Goal: Information Seeking & Learning: Check status

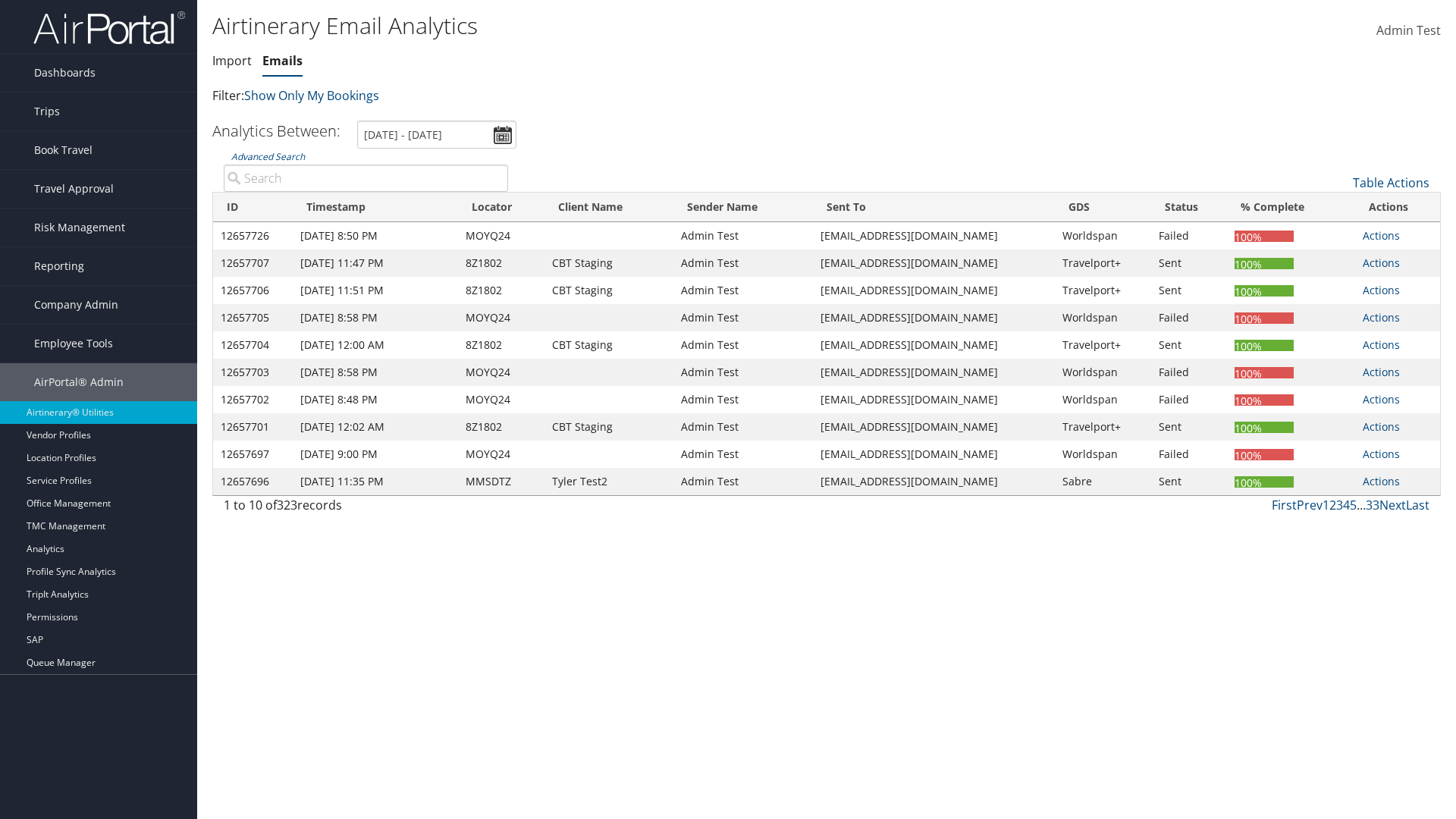
click at [282, 61] on link "Emails" at bounding box center [282, 60] width 40 height 17
click at [267, 157] on link "Advanced Search" at bounding box center [268, 157] width 74 height 13
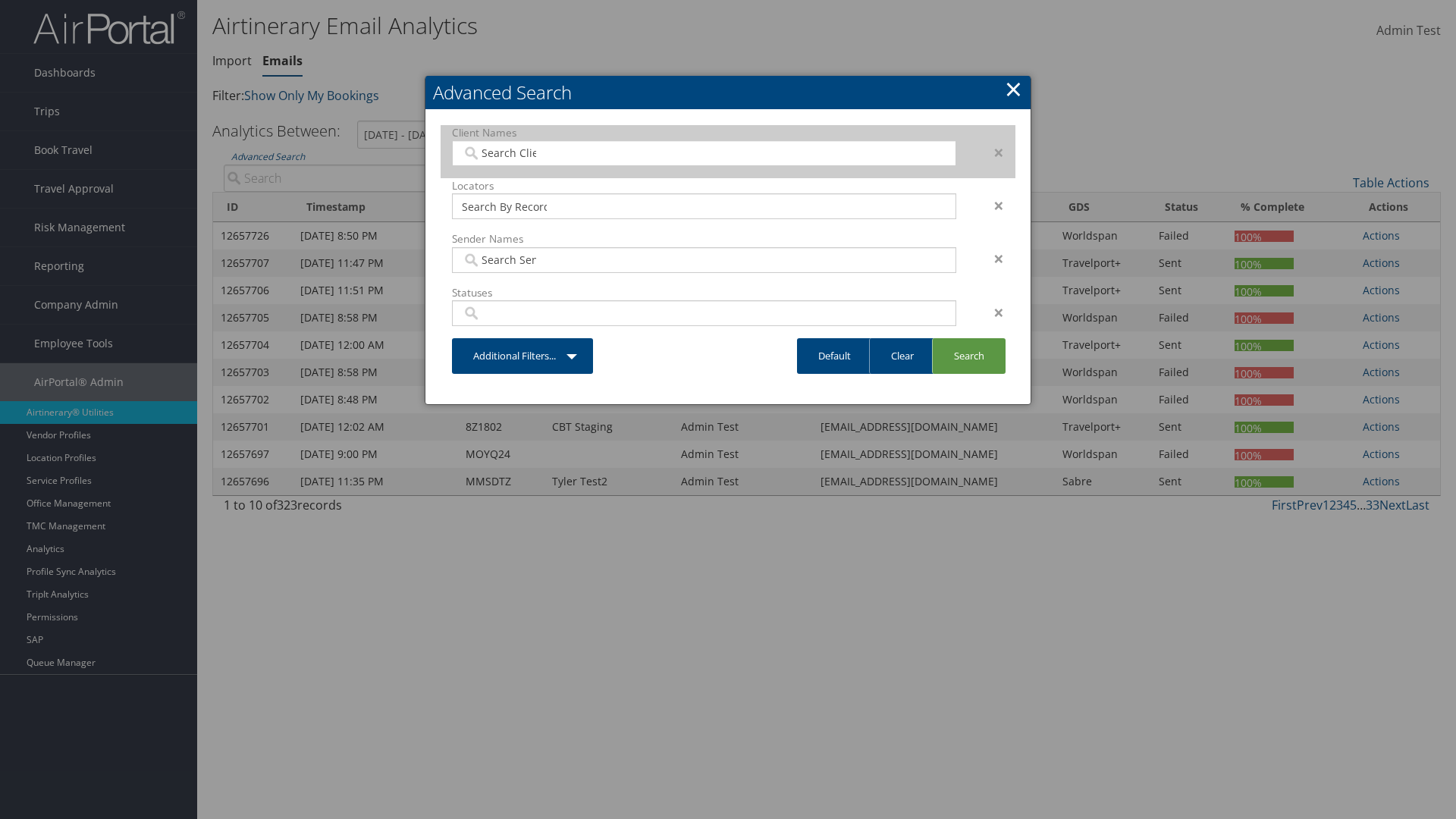
click at [505, 153] on input "search" at bounding box center [504, 153] width 85 height 15
type input "Christopherson Business Travel"
type input "72"
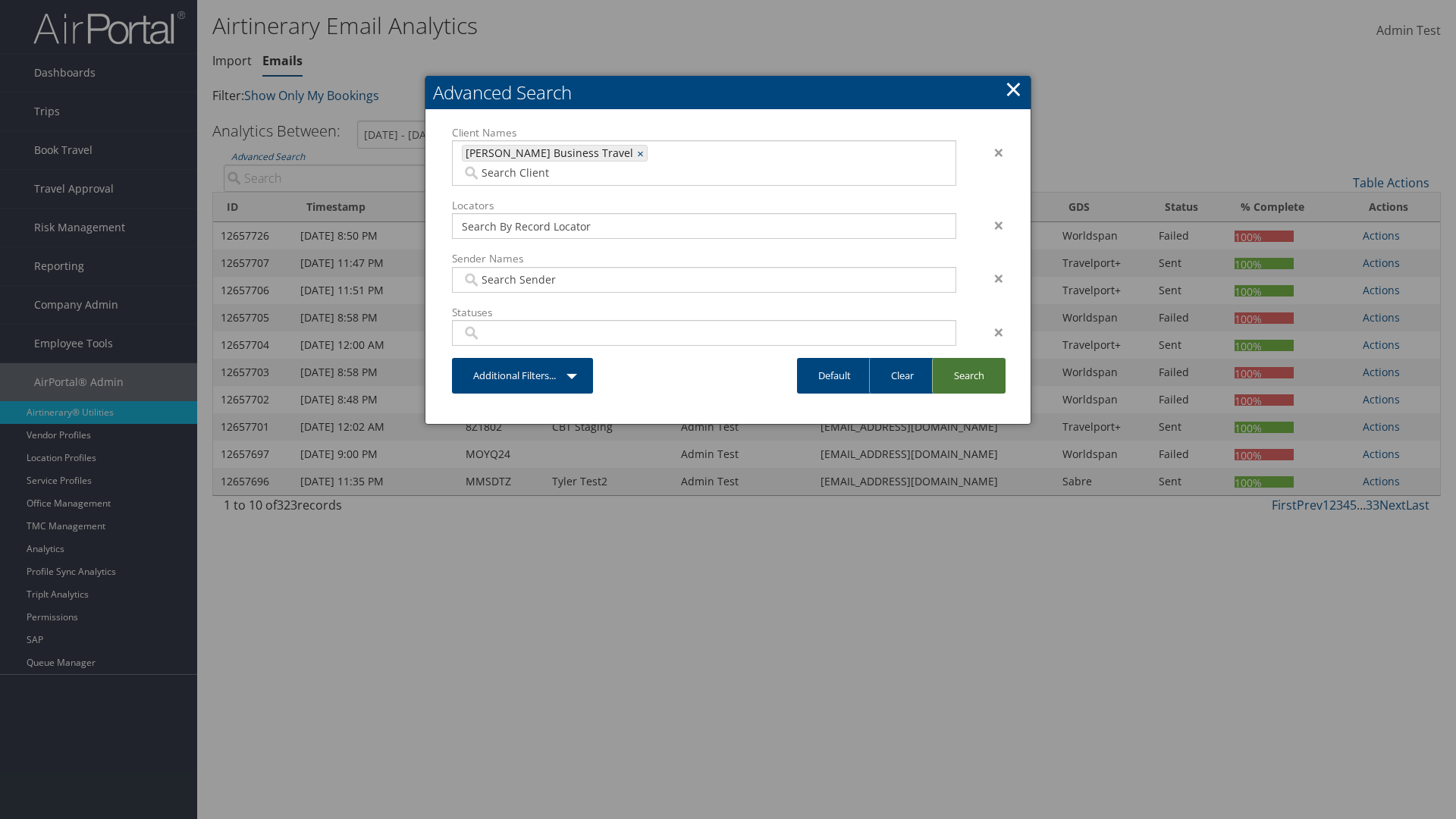
click at [968, 358] on link "Search" at bounding box center [969, 376] width 74 height 36
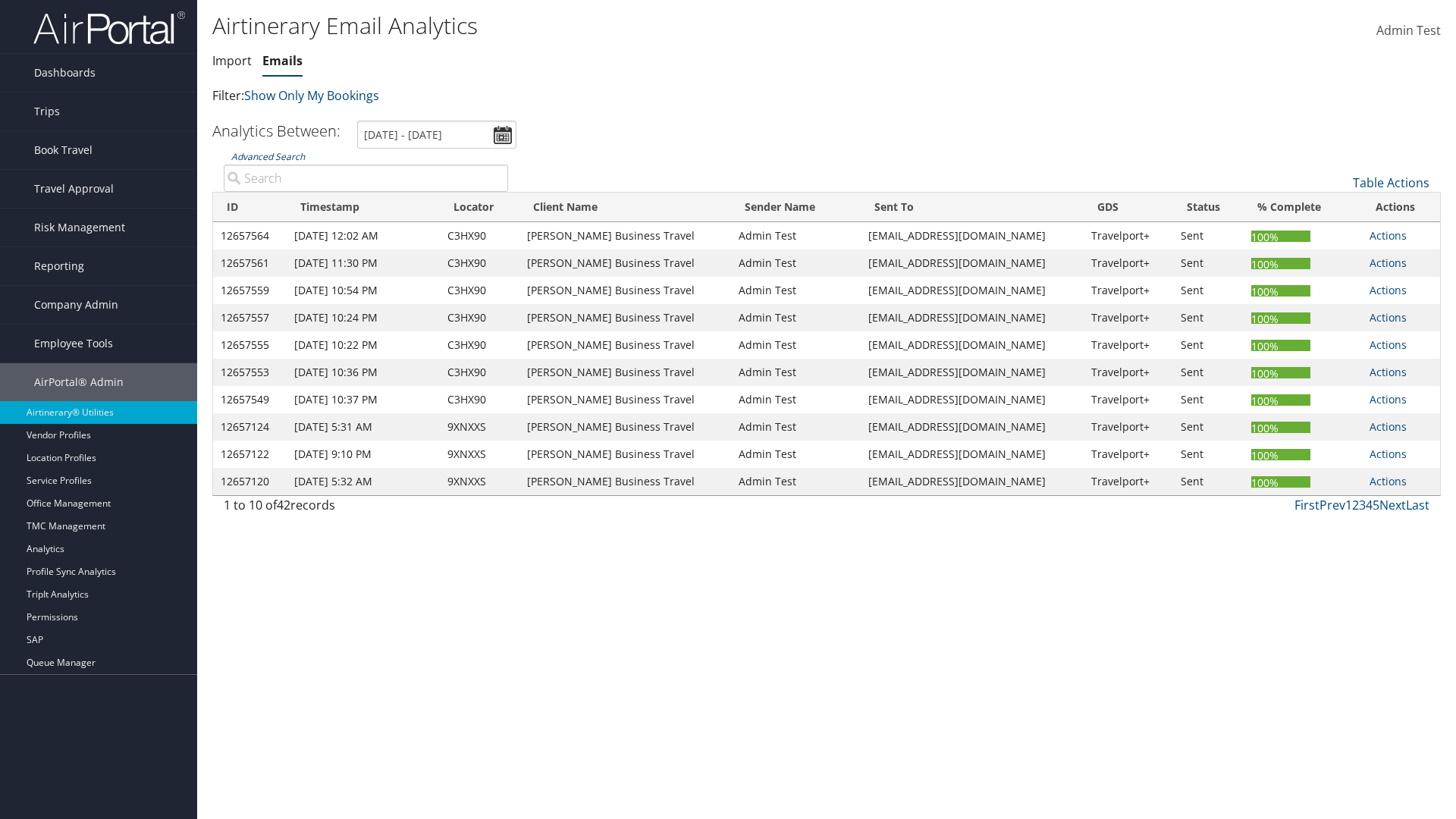
click at [267, 157] on link "Advanced Search" at bounding box center [268, 157] width 74 height 13
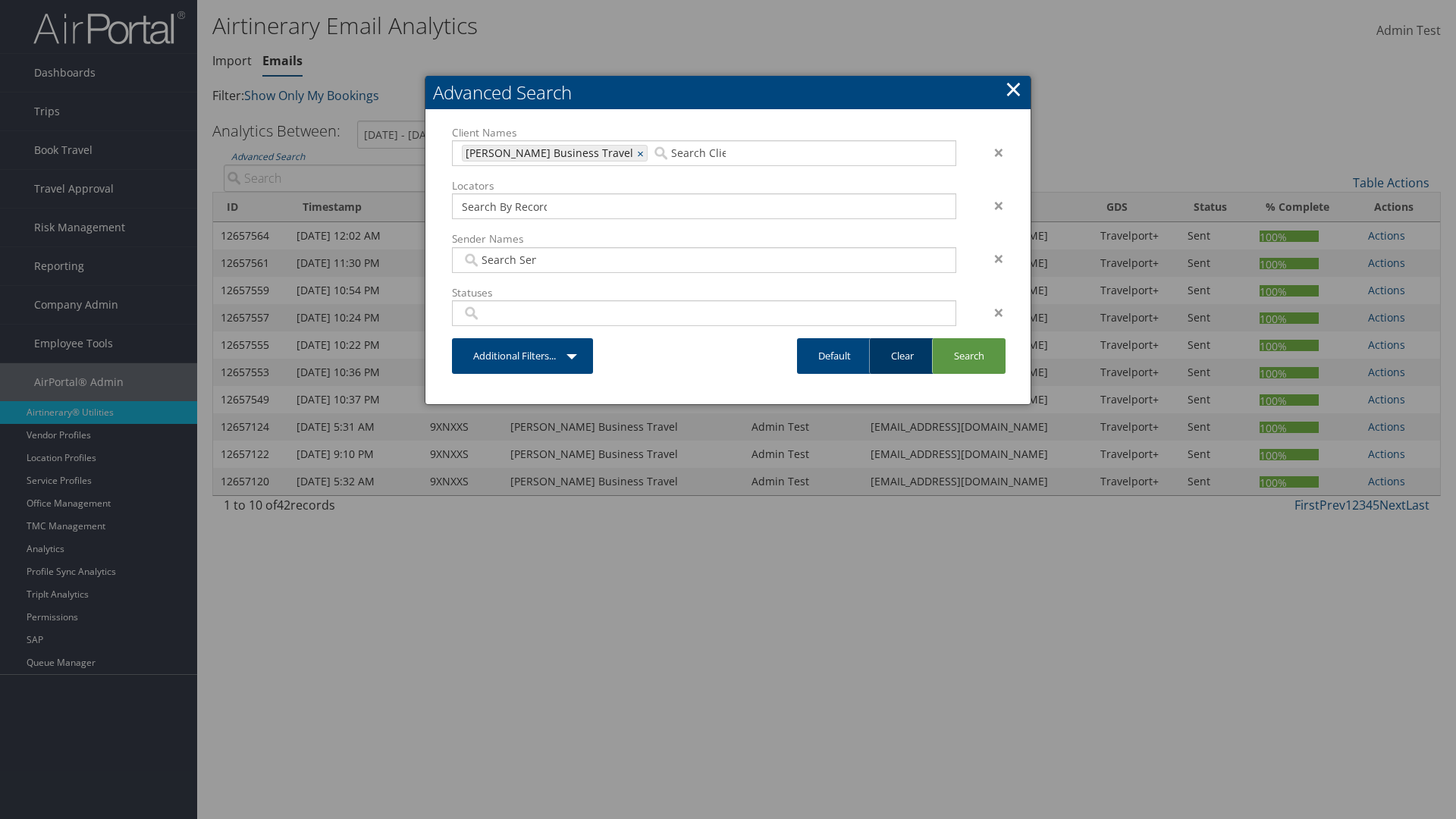
click at [902, 356] on link "Clear" at bounding box center [902, 356] width 66 height 36
click at [968, 356] on link "Search" at bounding box center [969, 356] width 74 height 36
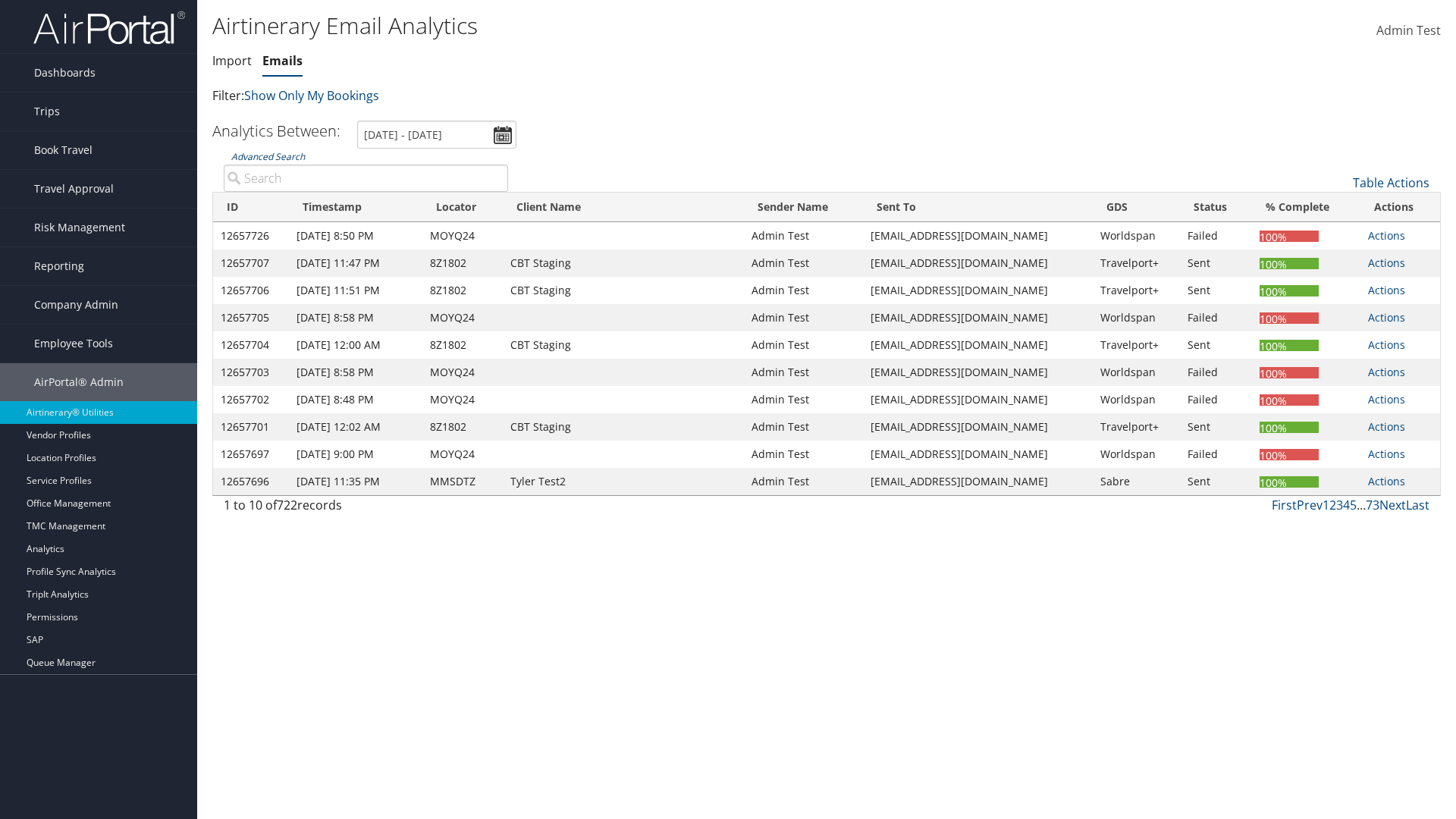
click at [267, 157] on link "Advanced Search" at bounding box center [268, 157] width 74 height 13
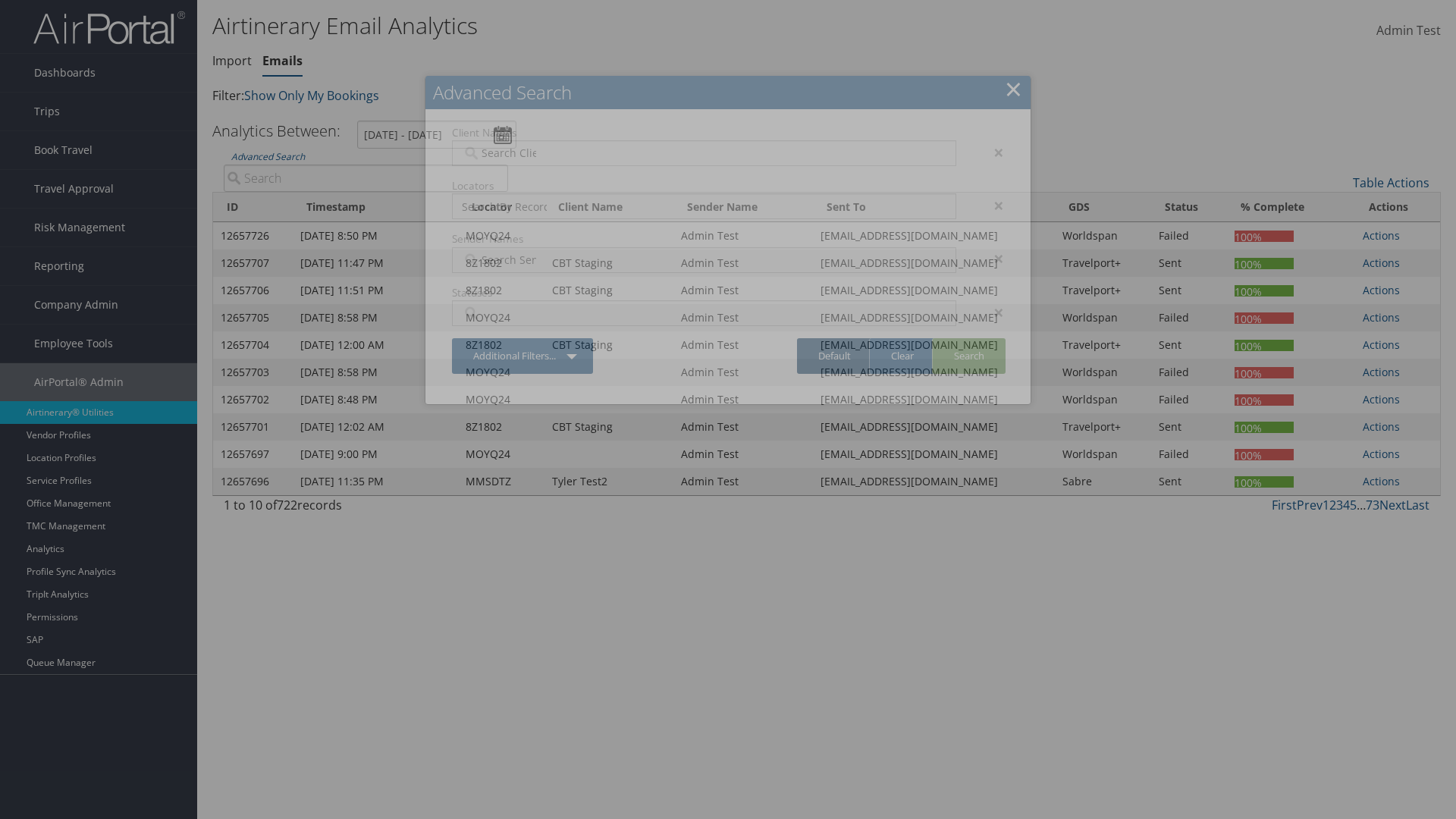
click at [834, 356] on link "Default" at bounding box center [834, 356] width 75 height 36
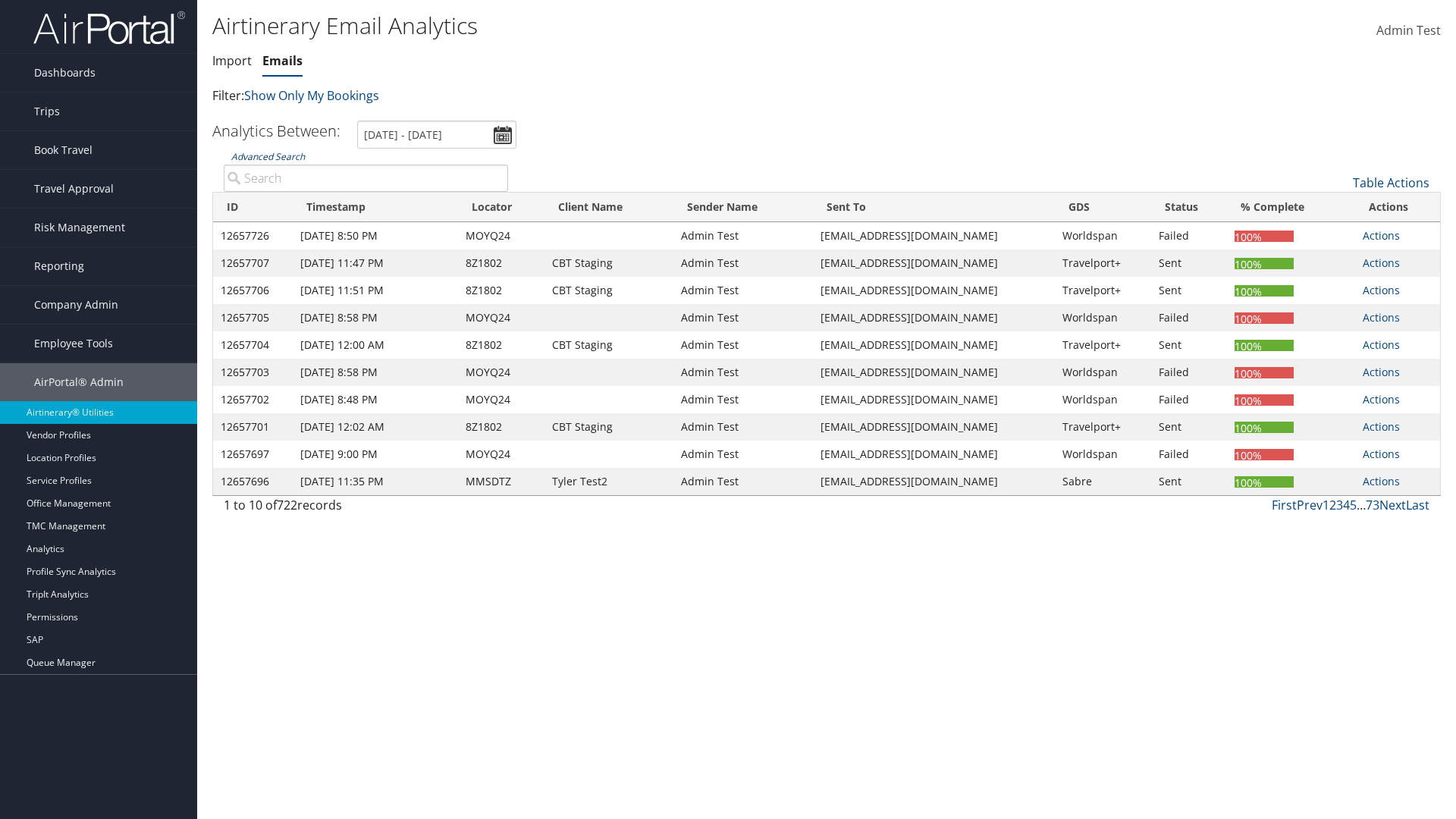
click at [267, 157] on link "Advanced Search" at bounding box center [268, 157] width 74 height 13
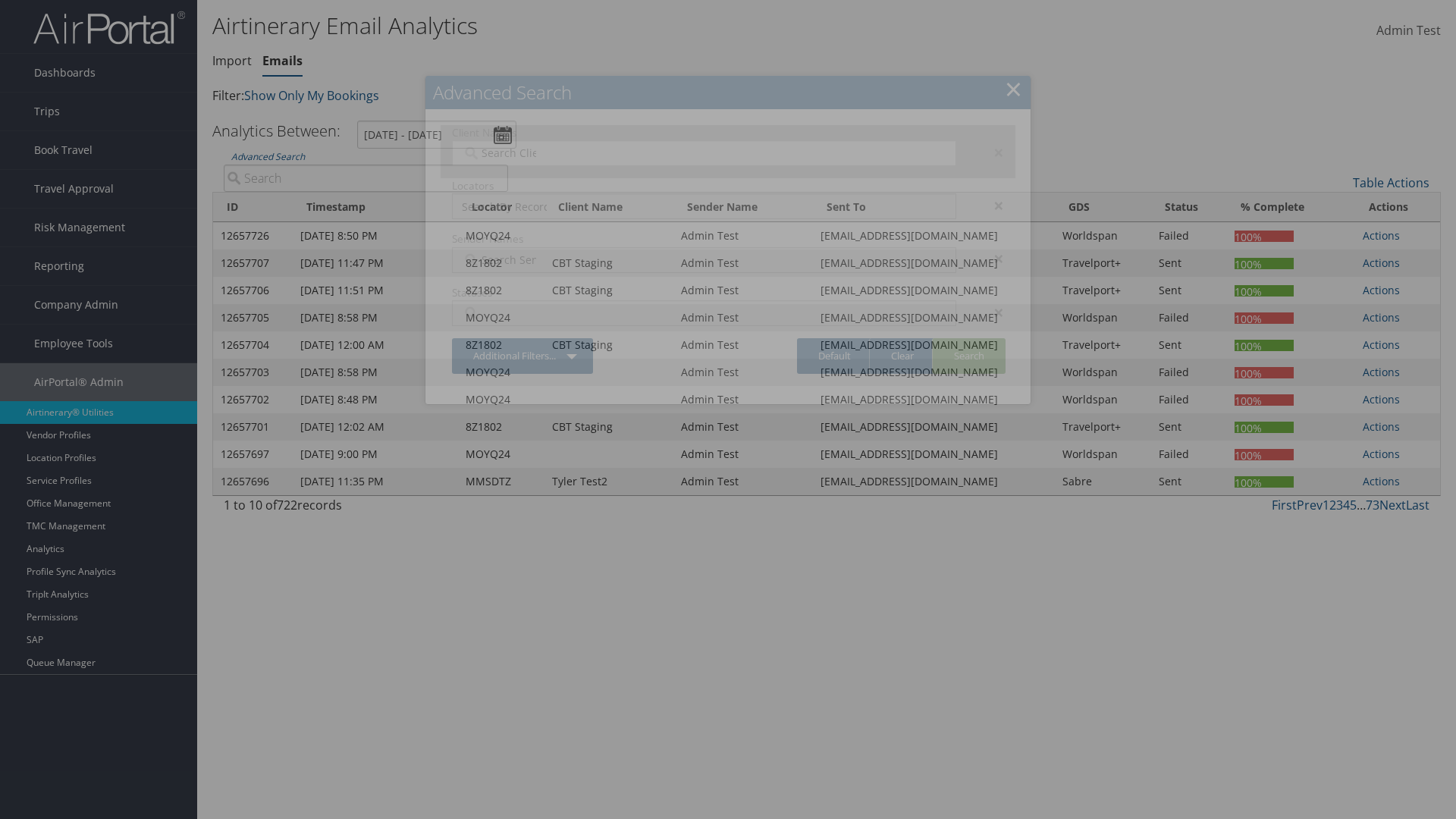
click at [991, 152] on div "×" at bounding box center [991, 153] width 48 height 18
click at [991, 197] on div "×" at bounding box center [991, 205] width 48 height 18
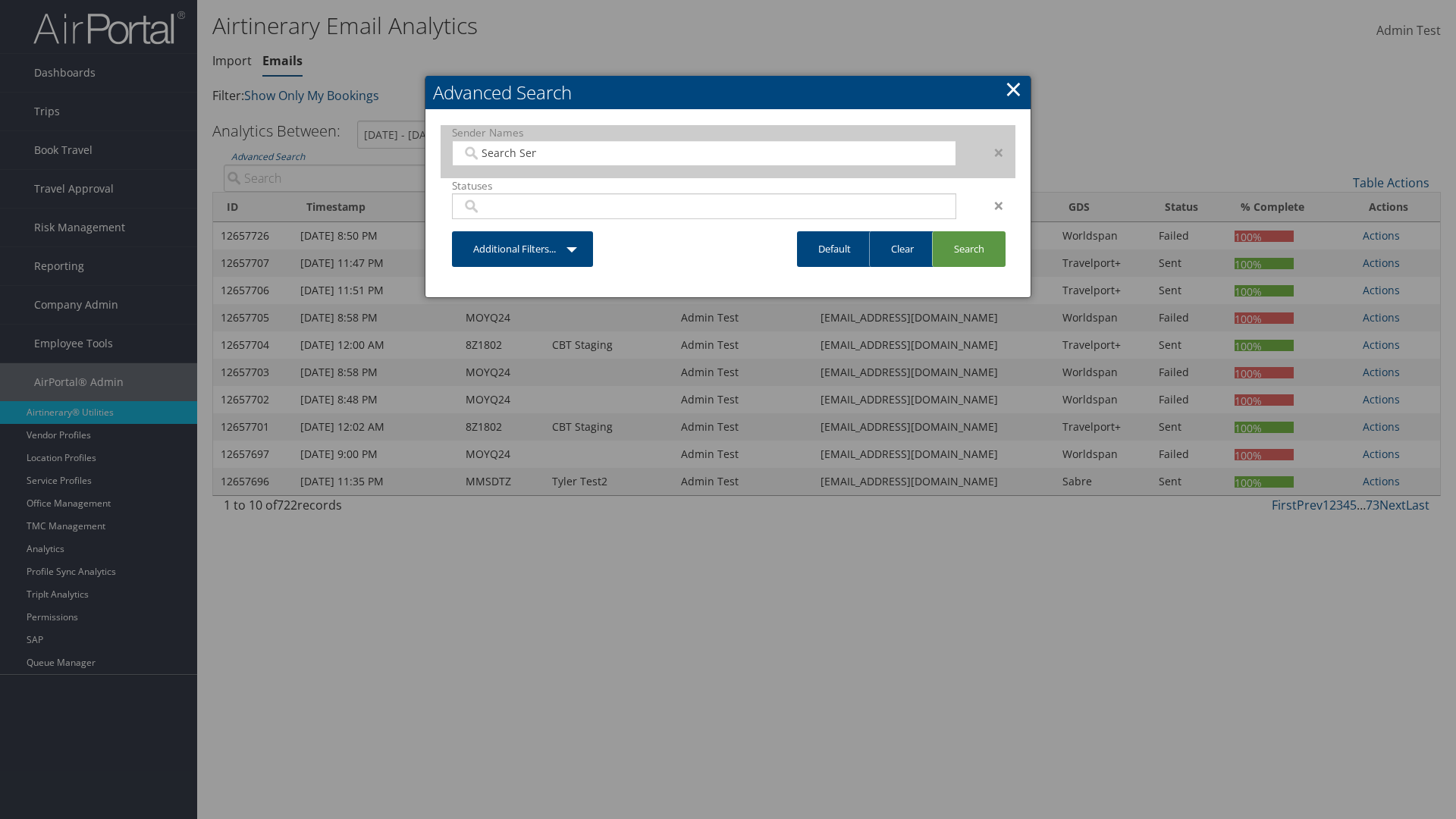
click at [991, 152] on div "×" at bounding box center [991, 153] width 48 height 18
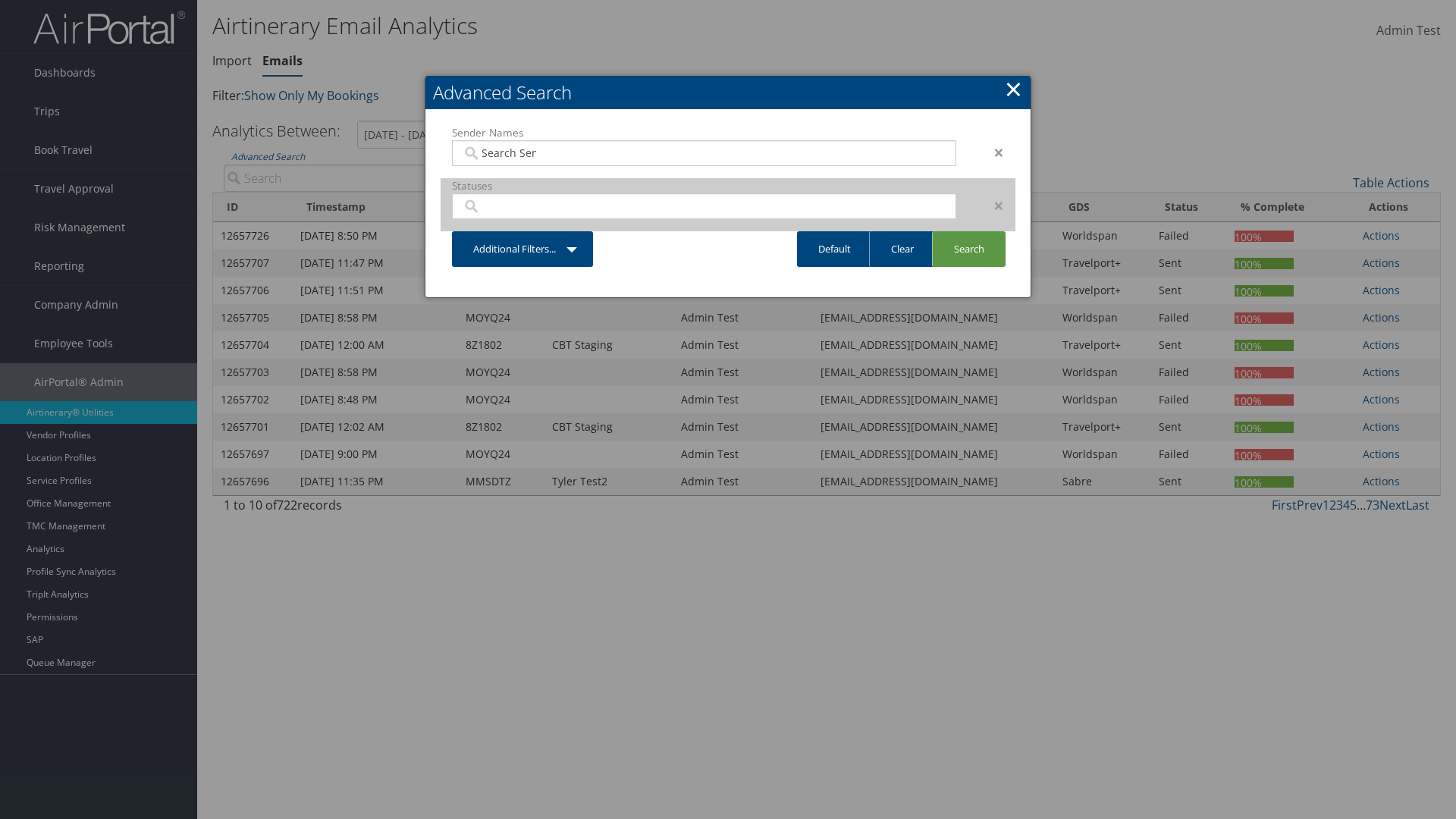
click at [991, 197] on div "×" at bounding box center [991, 205] width 48 height 18
